Goal: Information Seeking & Learning: Learn about a topic

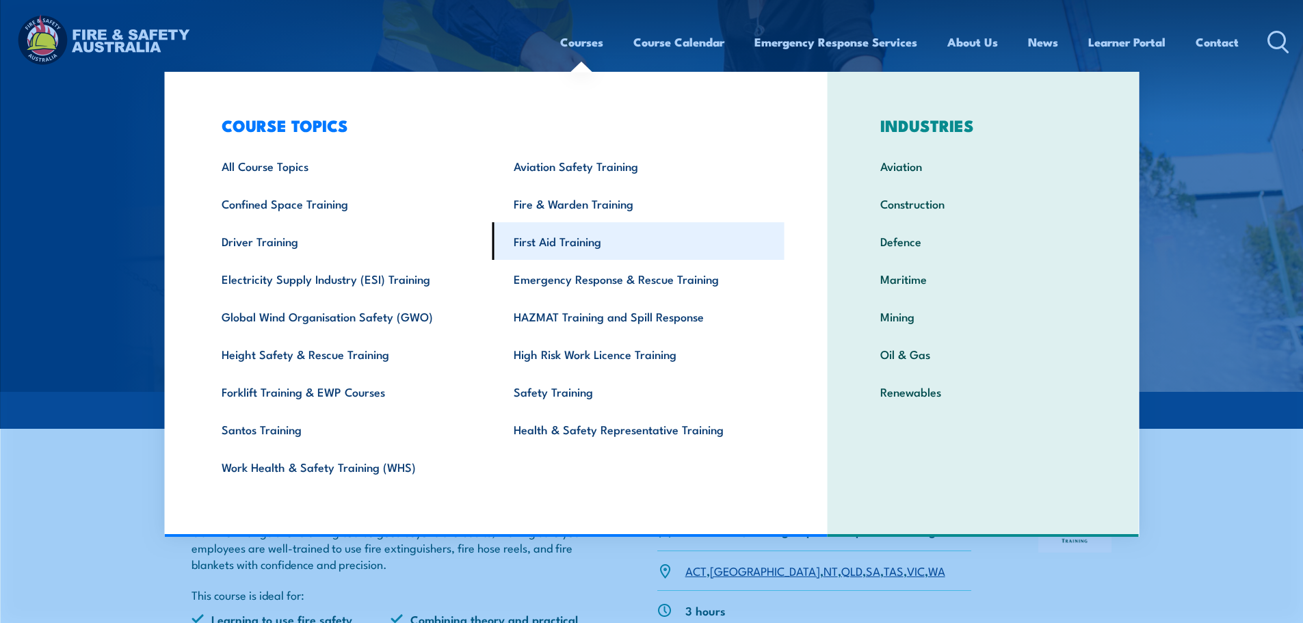
click at [568, 238] on link "First Aid Training" at bounding box center [638, 241] width 292 height 38
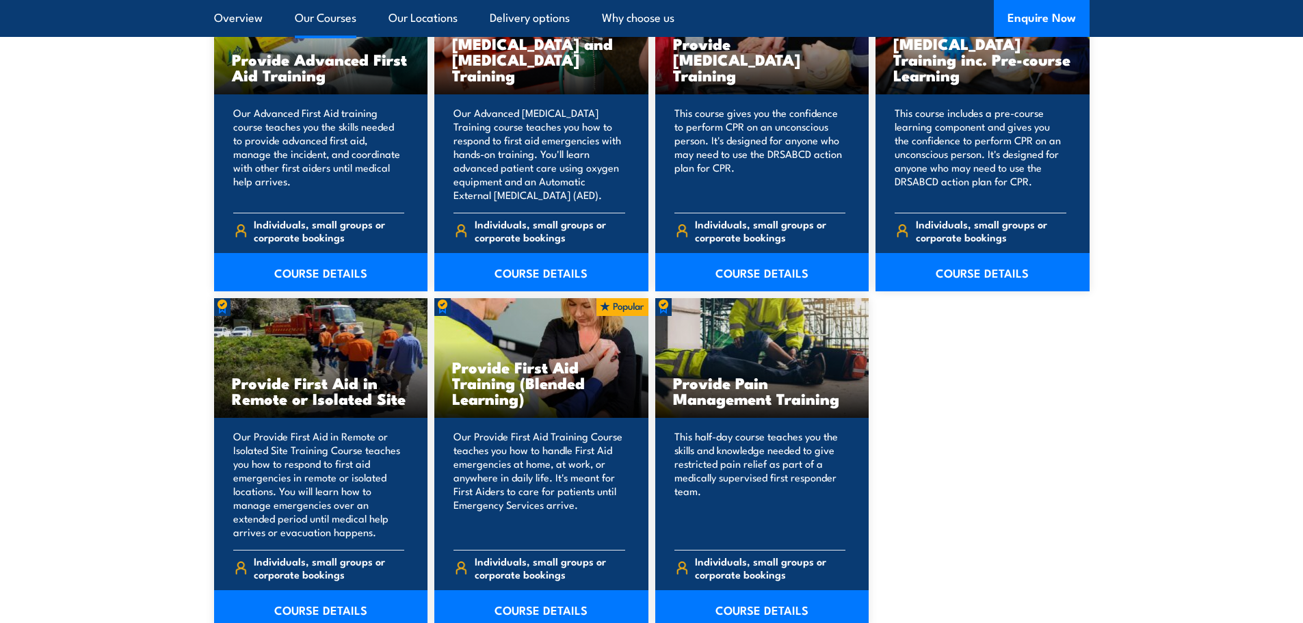
scroll to position [1847, 0]
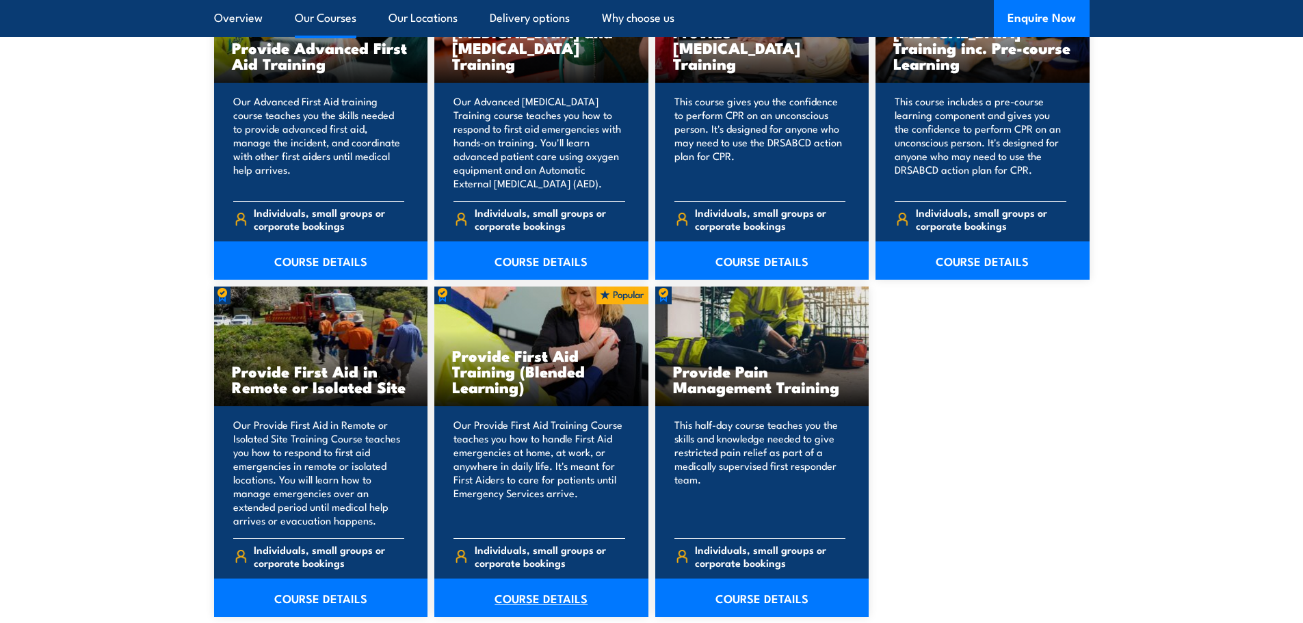
click at [544, 591] on link "COURSE DETAILS" at bounding box center [541, 598] width 214 height 38
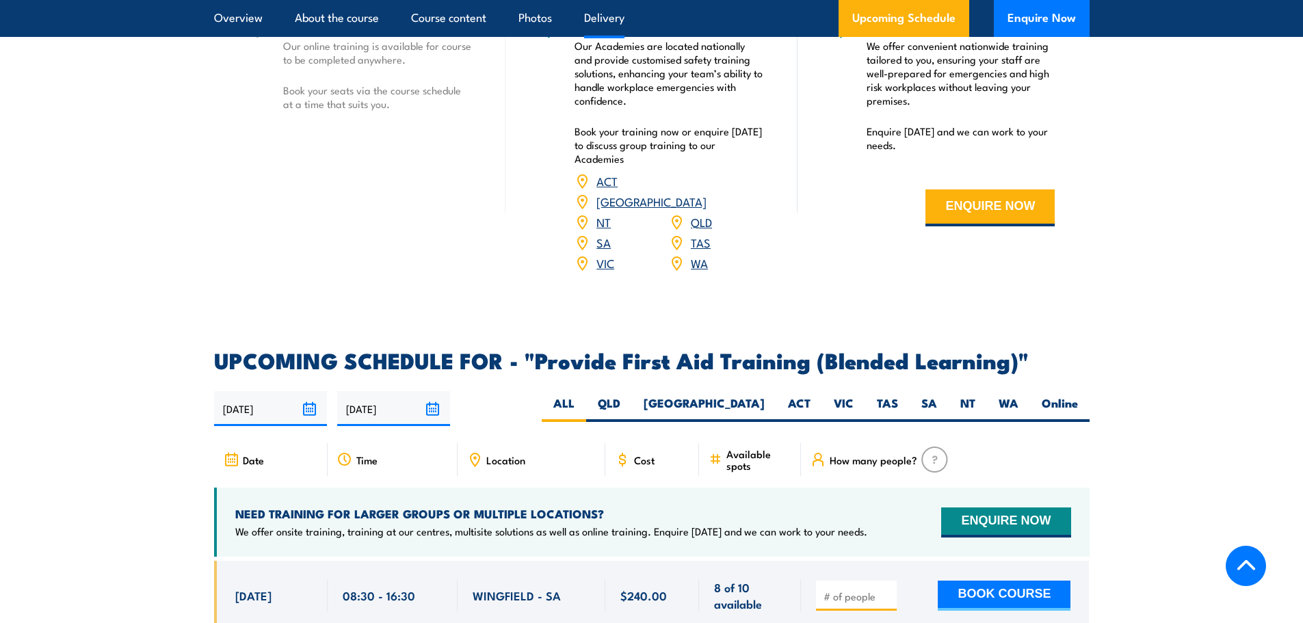
scroll to position [2394, 0]
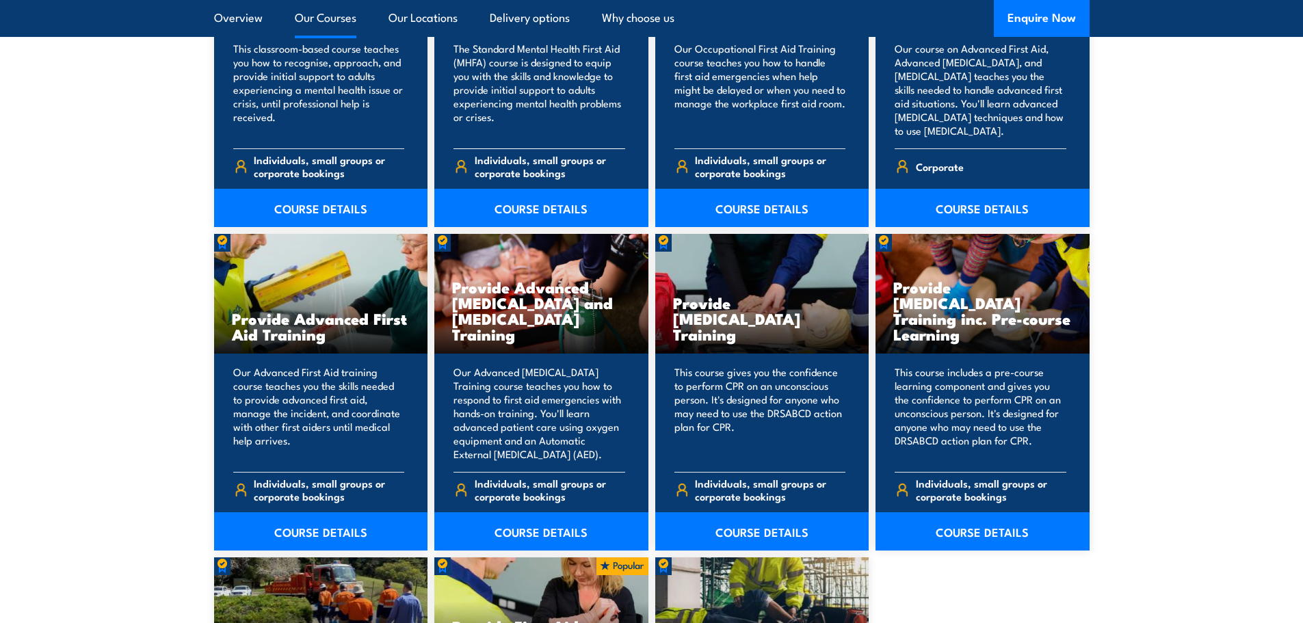
scroll to position [1573, 0]
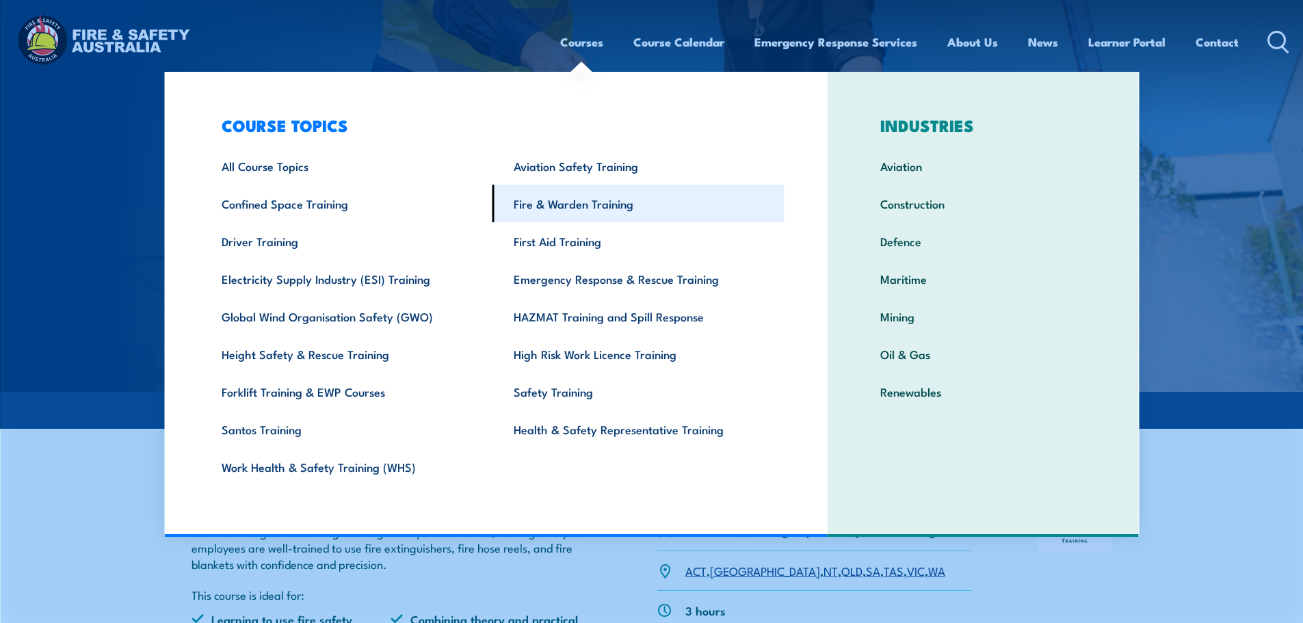
click at [572, 207] on link "Fire & Warden Training" at bounding box center [638, 204] width 292 height 38
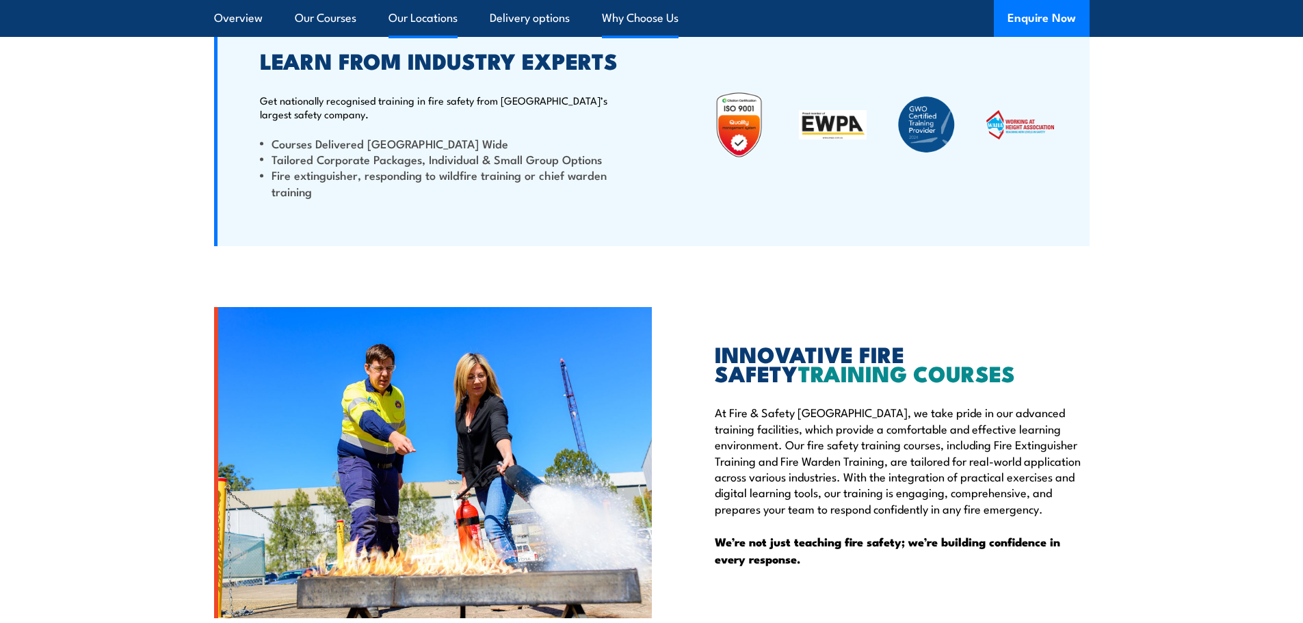
scroll to position [3215, 0]
